Goal: Information Seeking & Learning: Learn about a topic

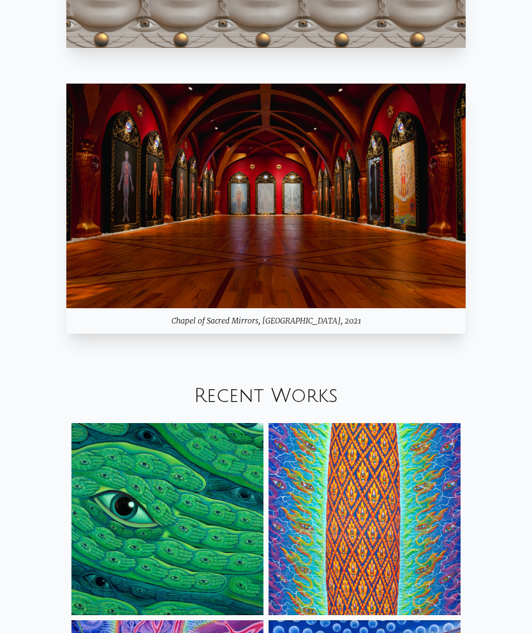
scroll to position [1057, 0]
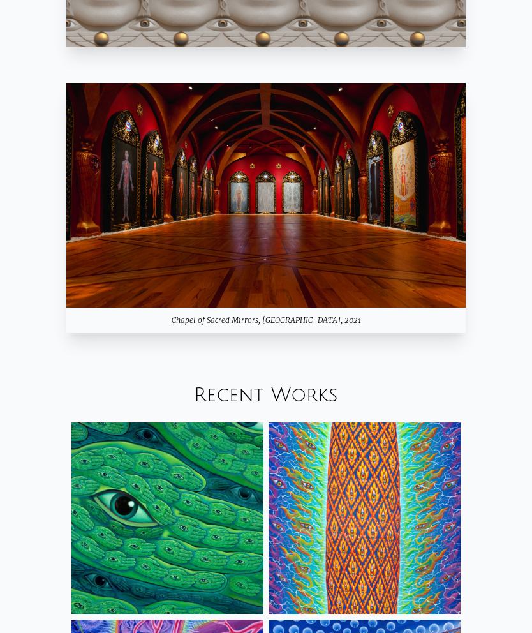
click at [140, 214] on img at bounding box center [265, 195] width 399 height 224
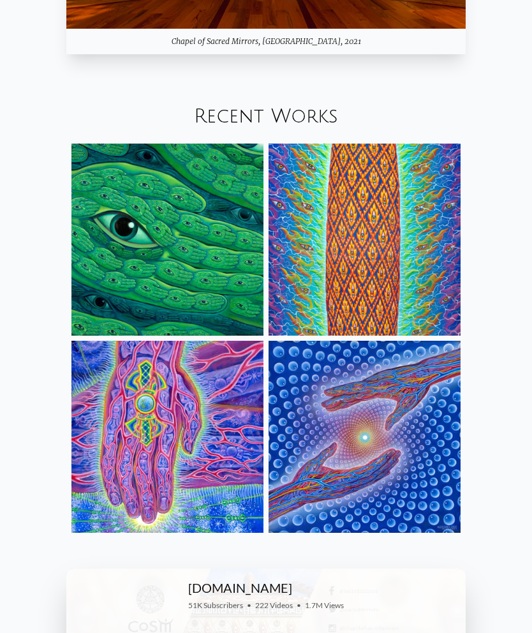
scroll to position [1336, 0]
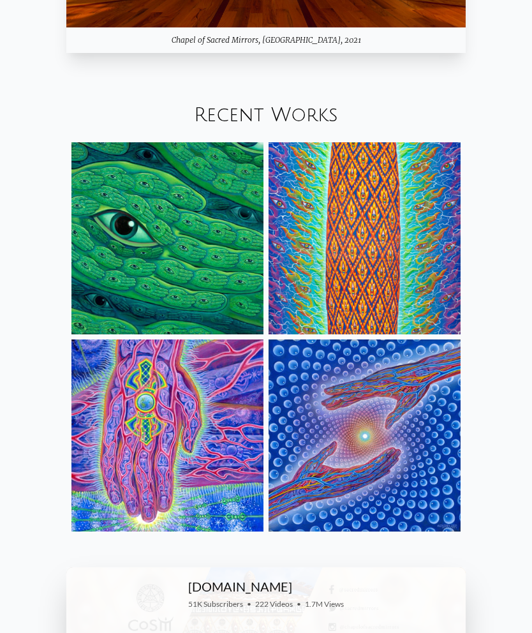
click at [112, 232] on img at bounding box center [167, 239] width 192 height 192
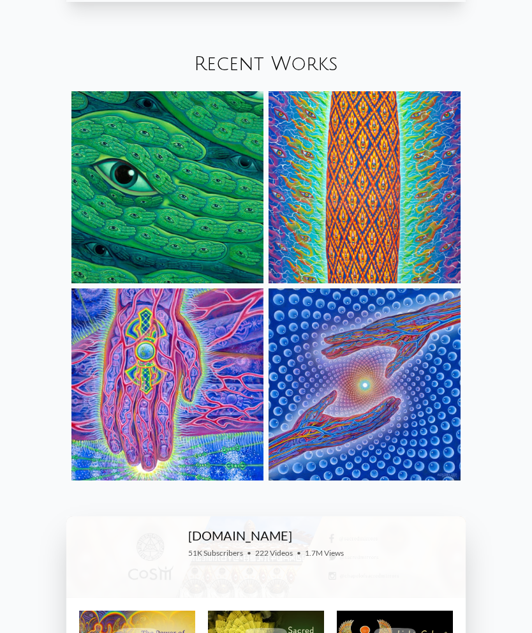
scroll to position [1370, 0]
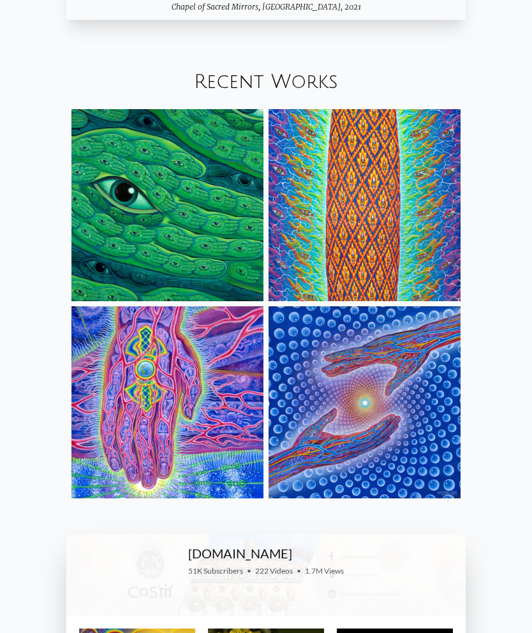
click at [115, 373] on img at bounding box center [167, 402] width 192 height 192
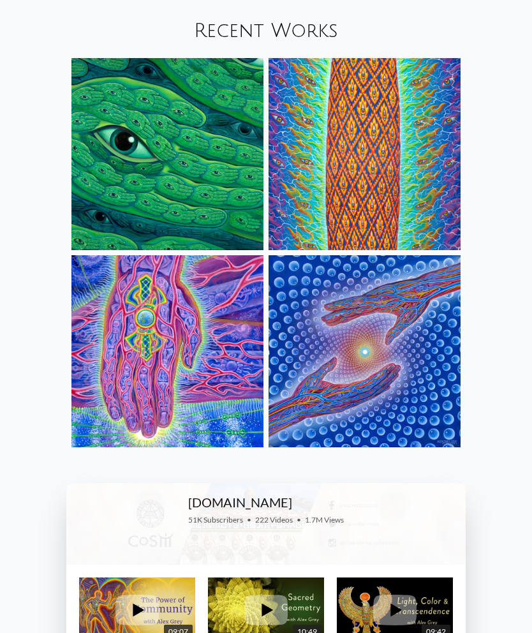
scroll to position [1428, 0]
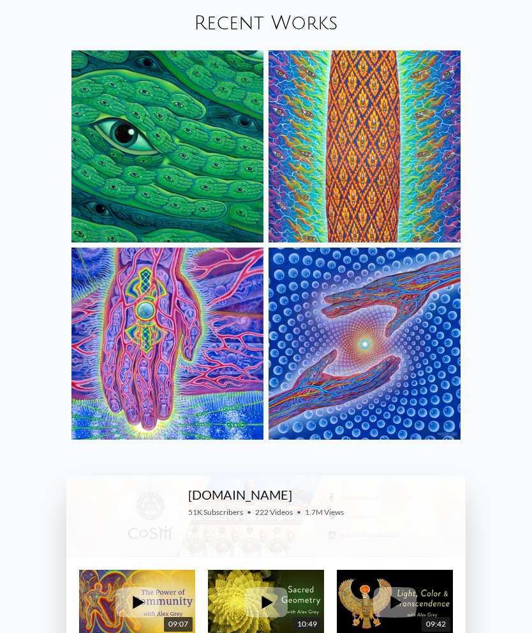
click at [316, 337] on img at bounding box center [364, 344] width 192 height 192
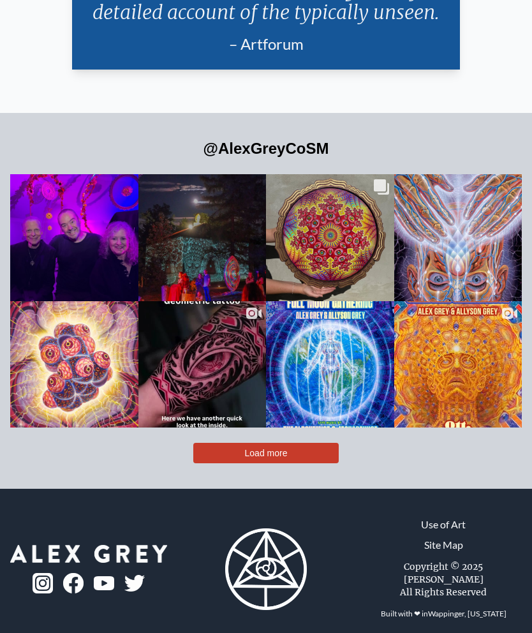
scroll to position [3157, 0]
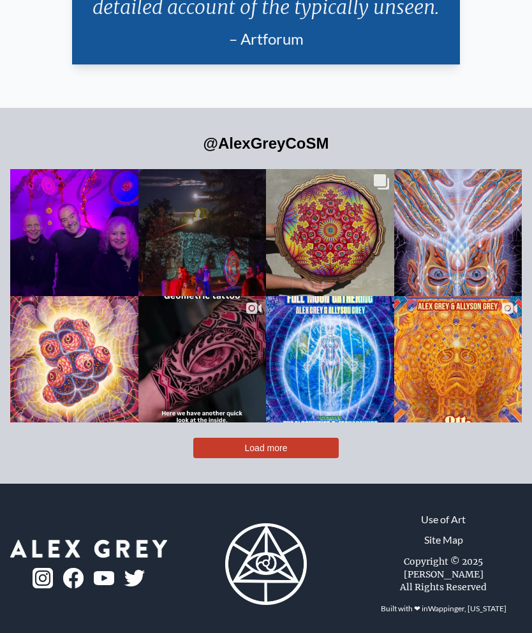
click at [178, 256] on div "Likes Count 2.1K Comments Count 3 Happy OTTumnal Equinox! 🍂🎶 Happy OTTumnal Equ…" at bounding box center [202, 232] width 129 height 128
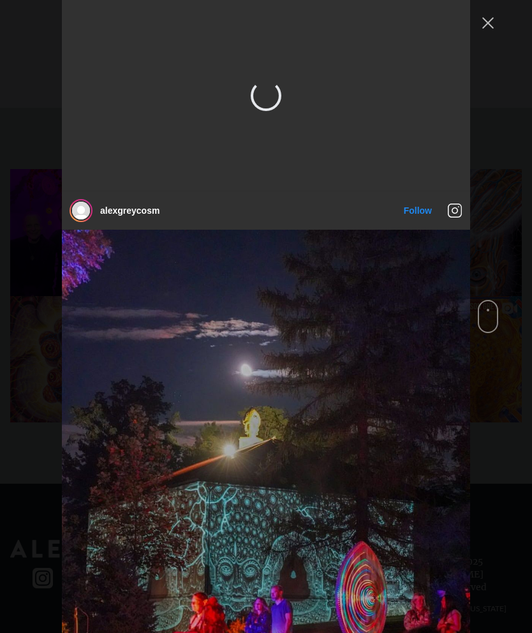
scroll to position [191, 0]
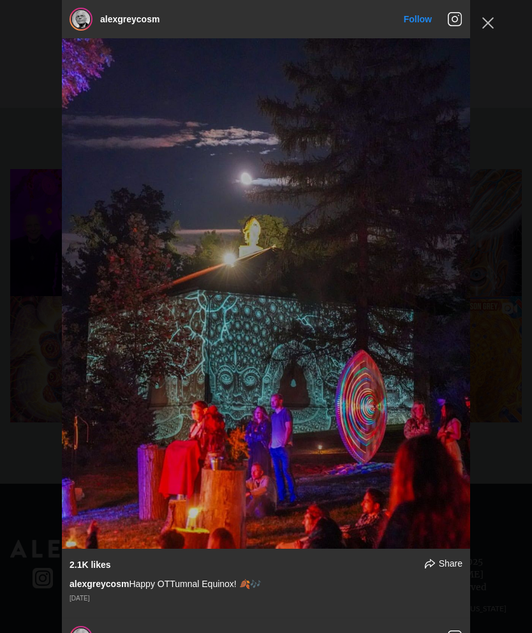
click at [484, 20] on button "Close Instagram Feed Popup" at bounding box center [488, 23] width 20 height 20
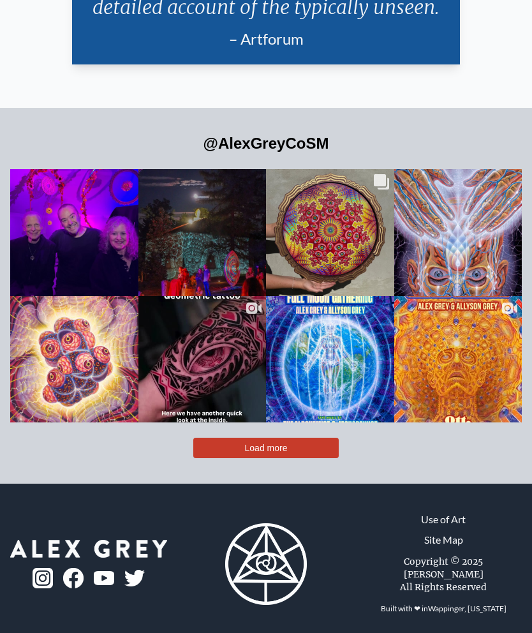
click at [479, 386] on div "One Week Countdown ‘till…. 🍂 Autumnal Equinox Celestial Celebration 🍂 🗓 Sept 20…" at bounding box center [457, 369] width 103 height 36
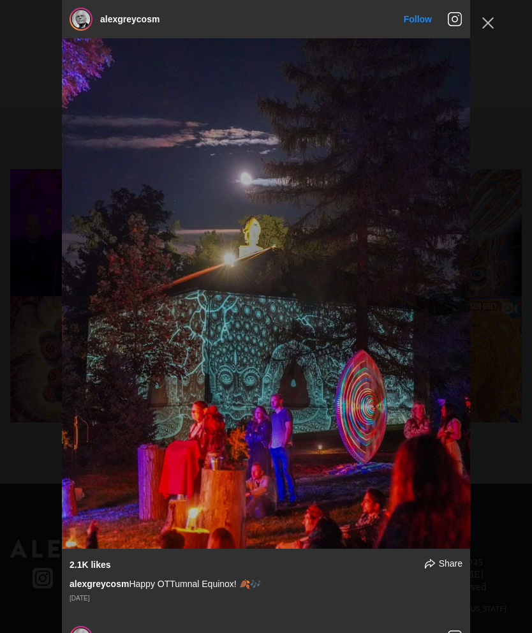
scroll to position [2809, 0]
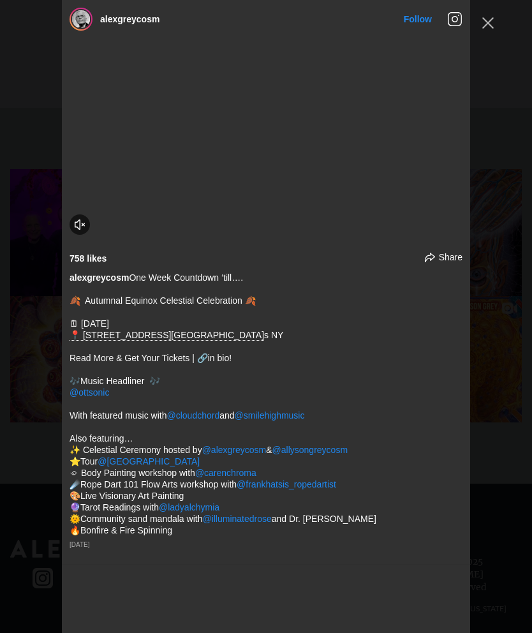
click at [481, 24] on button "Close Instagram Feed Popup" at bounding box center [488, 23] width 20 height 20
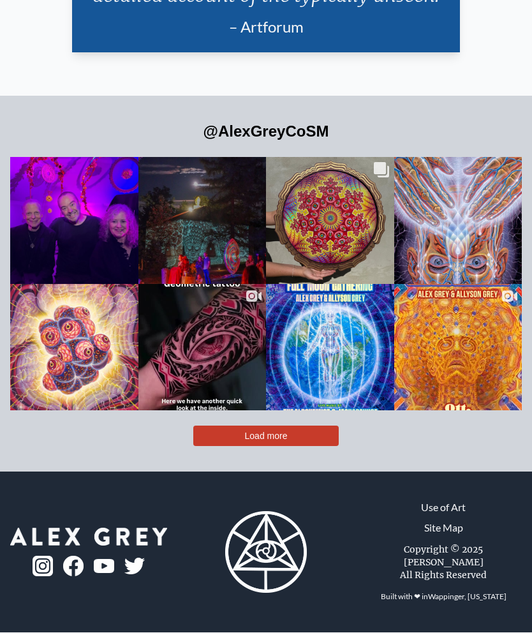
scroll to position [3208, 0]
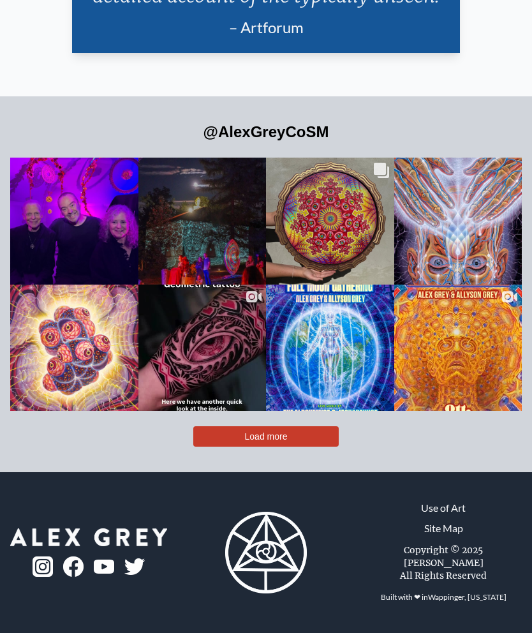
click at [346, 372] on div "🌕 October Full Moon Gathering at CoSM 🌕 🗓 October 4, 2025 📍@chapelofsacredmirro…" at bounding box center [329, 357] width 103 height 36
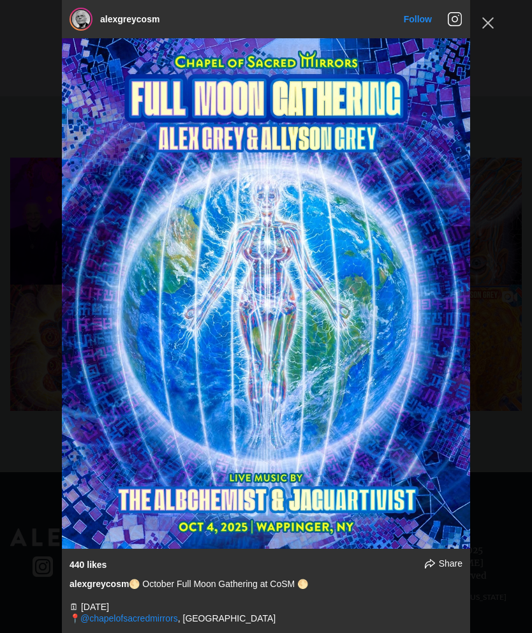
click at [490, 22] on button "Close Instagram Feed Popup" at bounding box center [488, 23] width 20 height 20
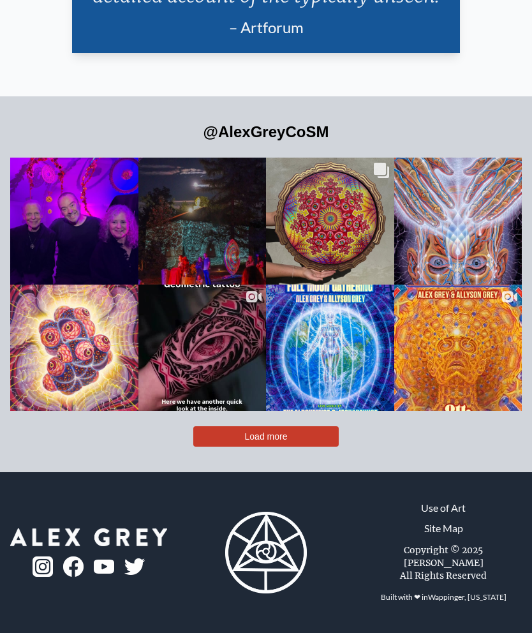
click at [481, 363] on div "One Week Countdown ‘till…. 🍂 Autumnal Equinox Celestial Celebration 🍂 🗓 Sept 20…" at bounding box center [457, 357] width 103 height 36
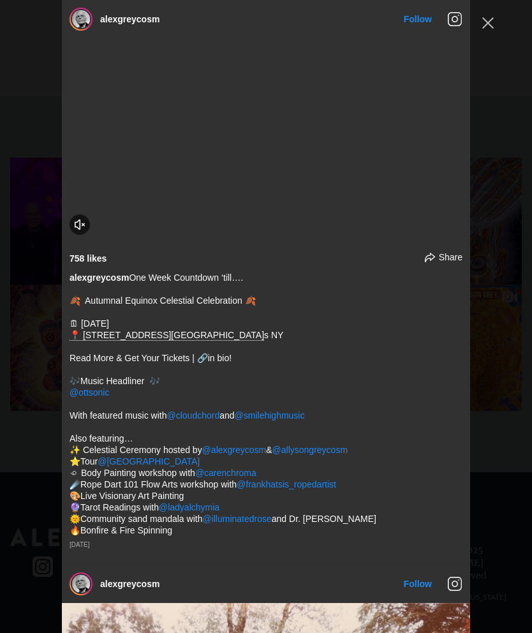
click at [481, 33] on button "Close Instagram Feed Popup" at bounding box center [488, 23] width 20 height 20
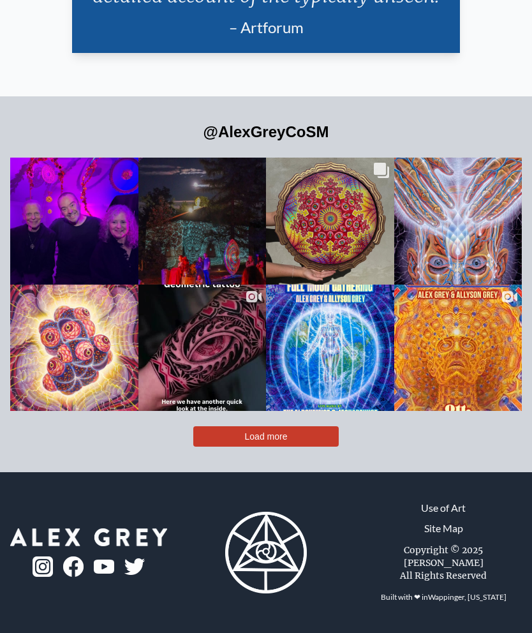
click at [489, 248] on div "A glowing cocoon of light surrounds our physical body with an aura that include…" at bounding box center [457, 230] width 103 height 36
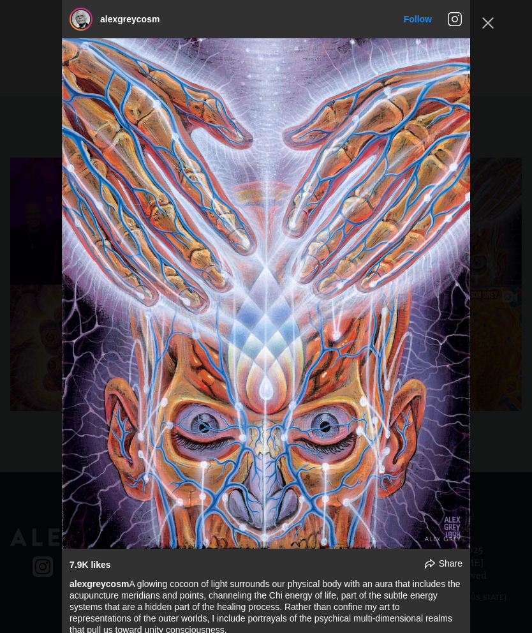
click at [483, 22] on button "Close Instagram Feed Popup" at bounding box center [488, 23] width 20 height 20
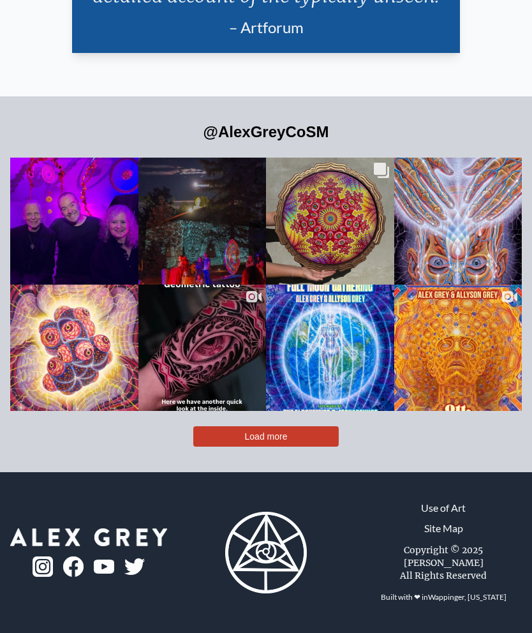
click at [103, 244] on div "Happy Ottumnal Equinox Everyone! @ottsonic @allysongreycosm" at bounding box center [73, 230] width 103 height 34
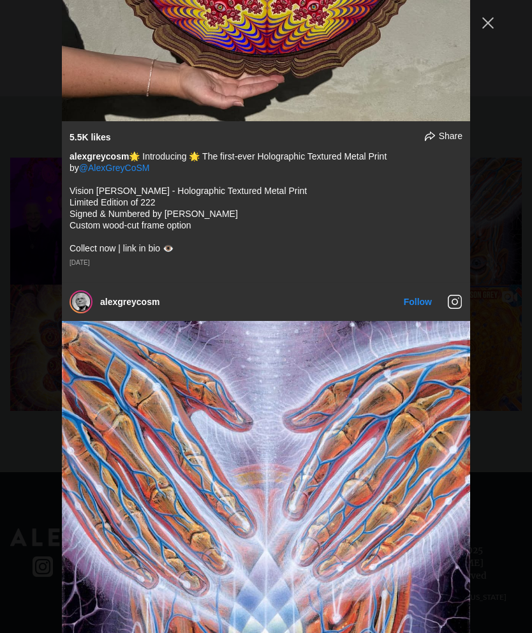
scroll to position [0, 0]
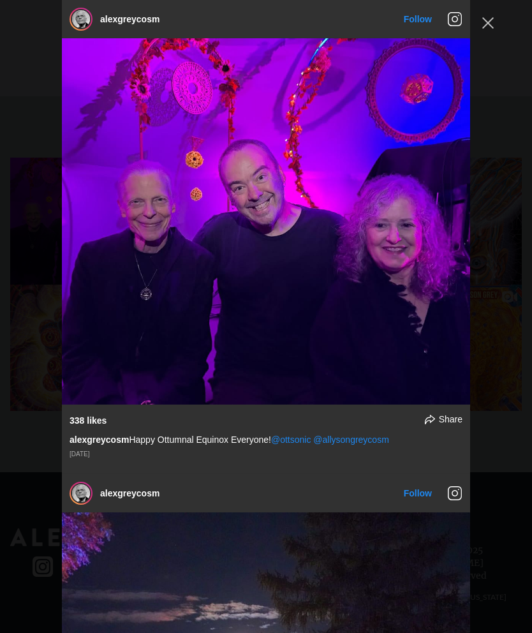
click at [487, 33] on button "Close Instagram Feed Popup" at bounding box center [488, 23] width 20 height 20
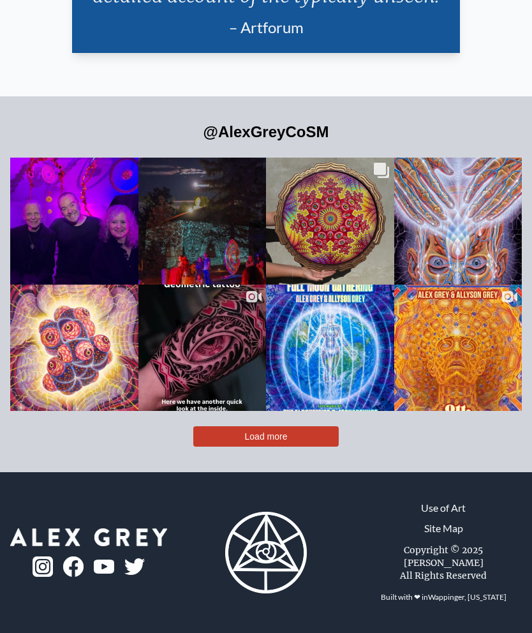
click at [59, 328] on div "Likes Count 10.6K Comments Count 83" at bounding box center [74, 348] width 129 height 128
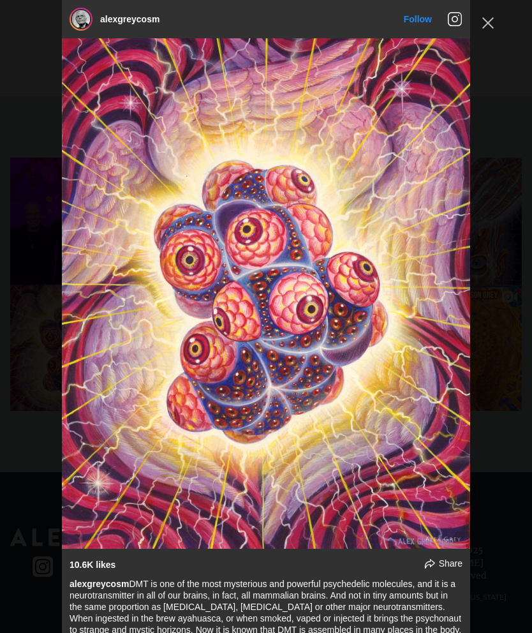
click at [485, 27] on button "Close Instagram Feed Popup" at bounding box center [488, 23] width 20 height 20
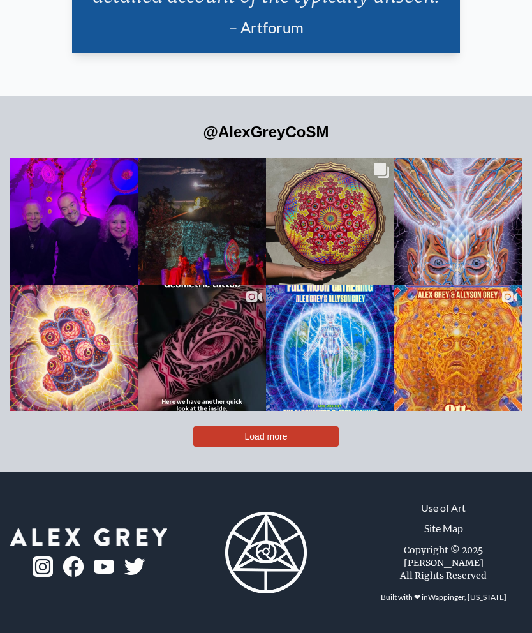
click at [187, 213] on div "Likes Count 2.1K Comments Count 3" at bounding box center [202, 205] width 103 height 15
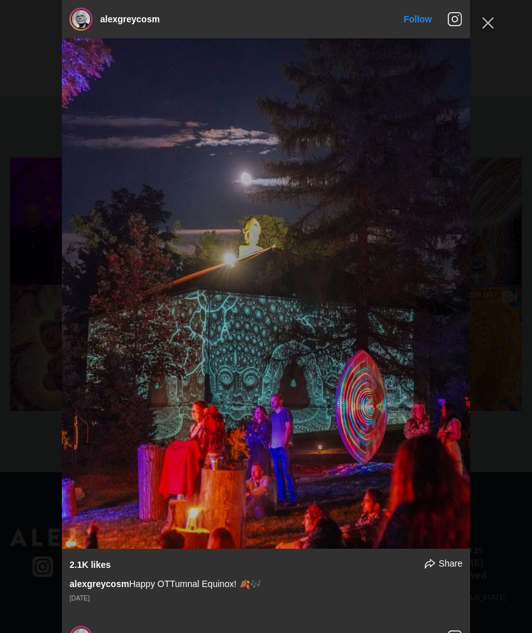
click at [488, 33] on div "alexgreycosm Follow" at bounding box center [266, 316] width 532 height 633
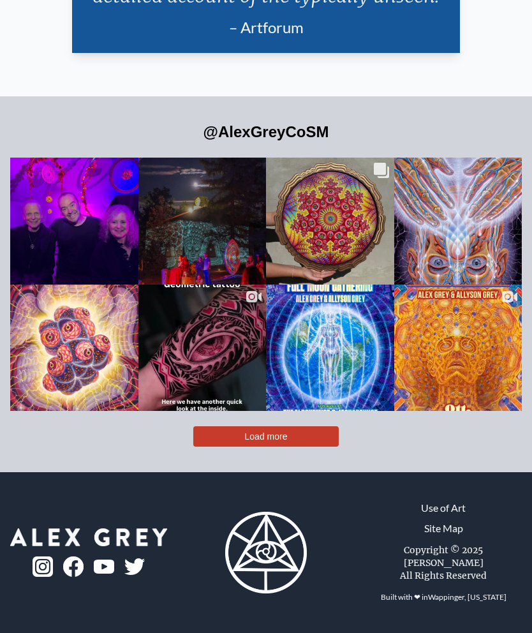
click at [346, 247] on div "🌟 Introducing 🌟 The first-ever Holographic Textured Metal Print by @AlexGreyCoS…" at bounding box center [329, 230] width 103 height 36
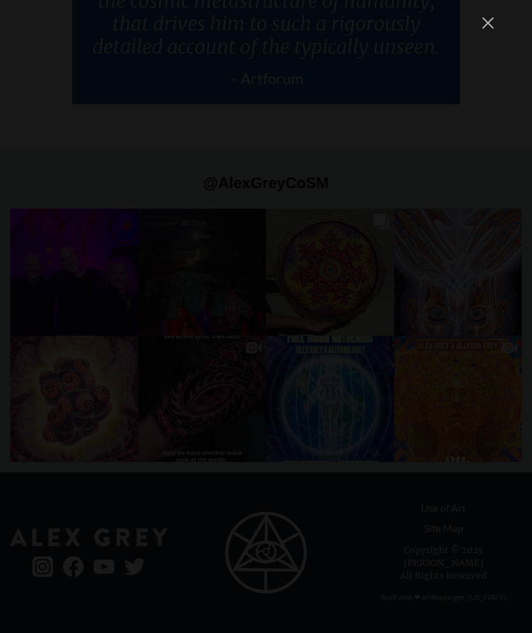
scroll to position [17235, 0]
click at [492, 38] on div "alexgreycosm Follow" at bounding box center [266, 316] width 532 height 633
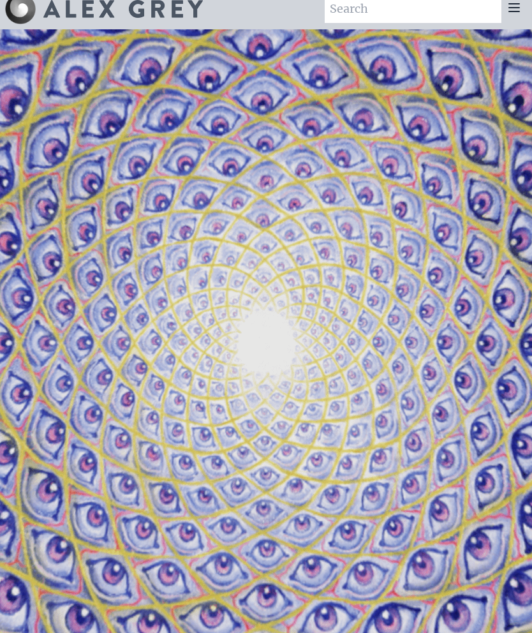
scroll to position [0, 0]
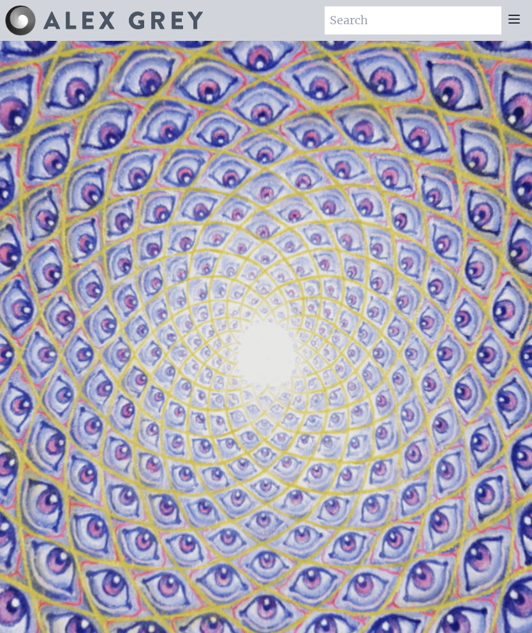
click at [513, 23] on icon at bounding box center [514, 19] width 10 height 8
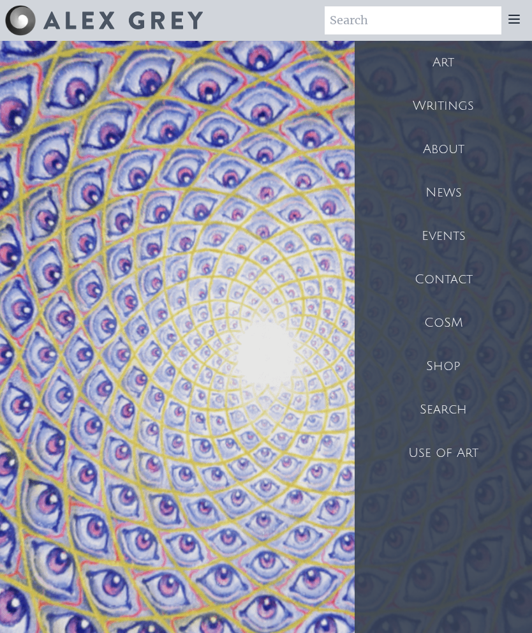
click at [475, 107] on div "Writings" at bounding box center [443, 105] width 177 height 43
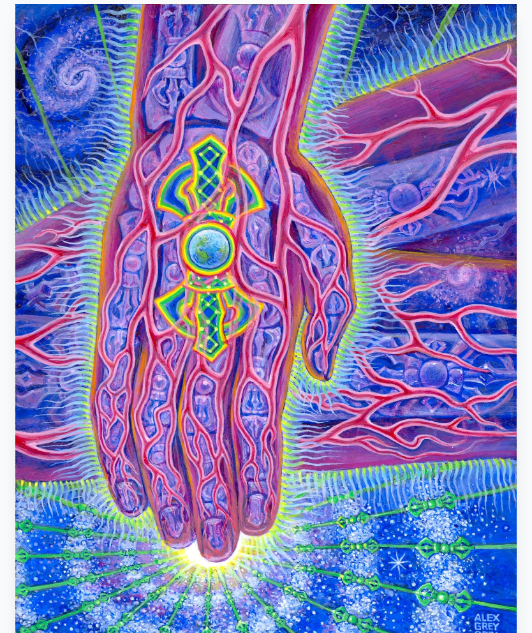
scroll to position [94, 0]
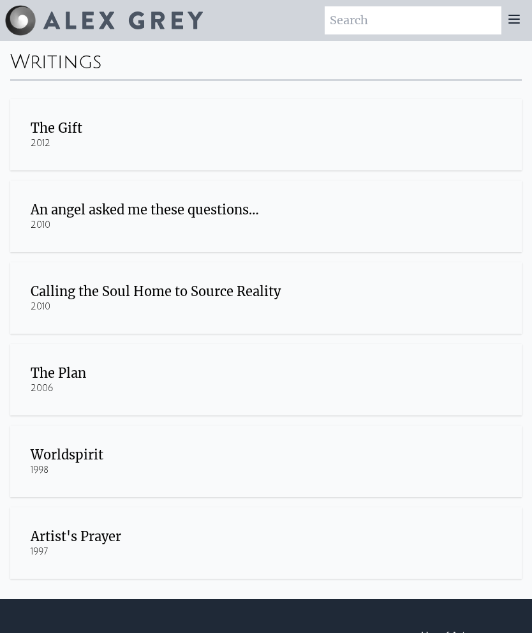
click at [62, 133] on div "The Gift" at bounding box center [266, 128] width 471 height 18
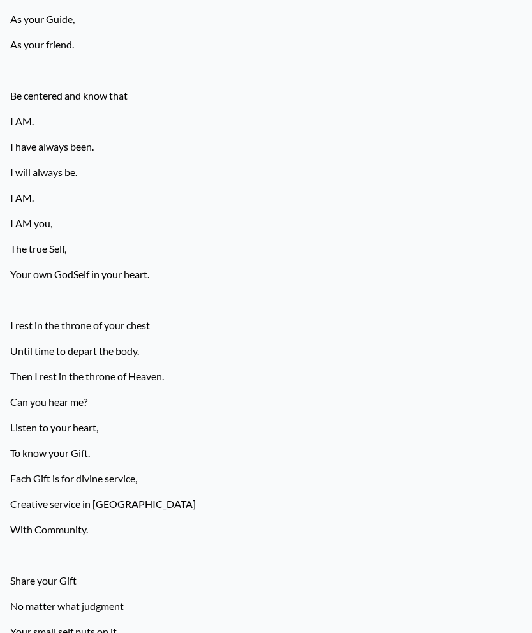
scroll to position [706, 0]
